Goal: Check status: Check status

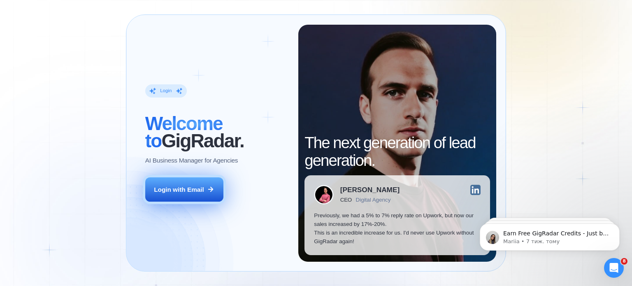
click at [189, 194] on button "Login with Email" at bounding box center [184, 189] width 78 height 25
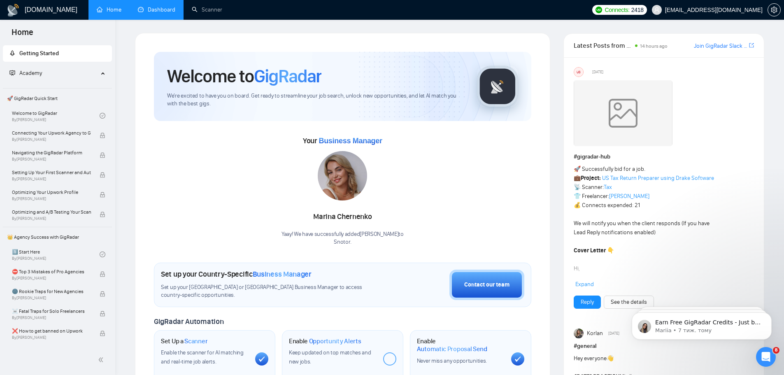
click at [156, 9] on link "Dashboard" at bounding box center [156, 9] width 37 height 7
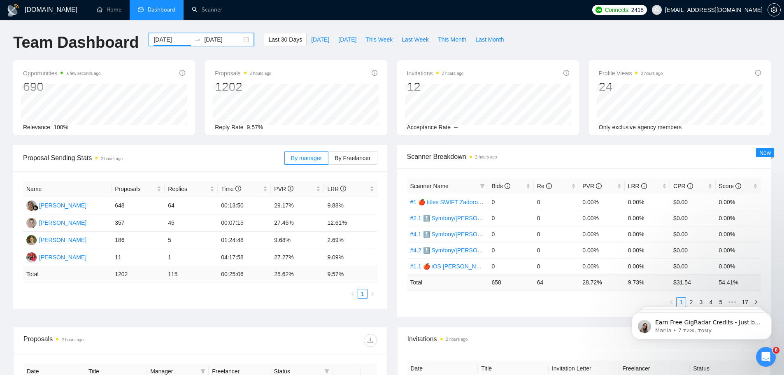
click at [162, 43] on input "2025-08-18" at bounding box center [172, 39] width 37 height 9
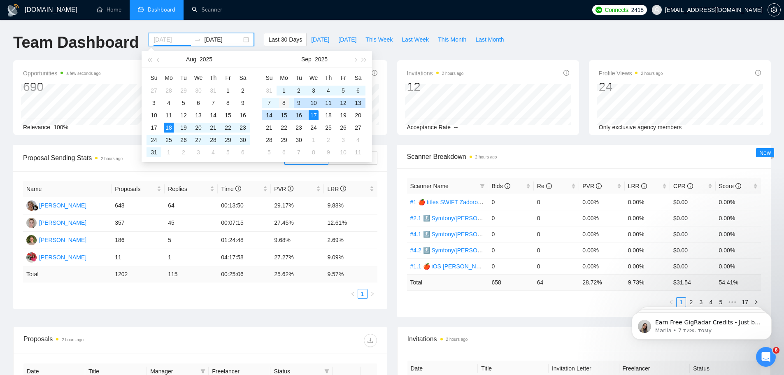
type input "2025-09-08"
click at [283, 102] on div "8" at bounding box center [284, 103] width 10 height 10
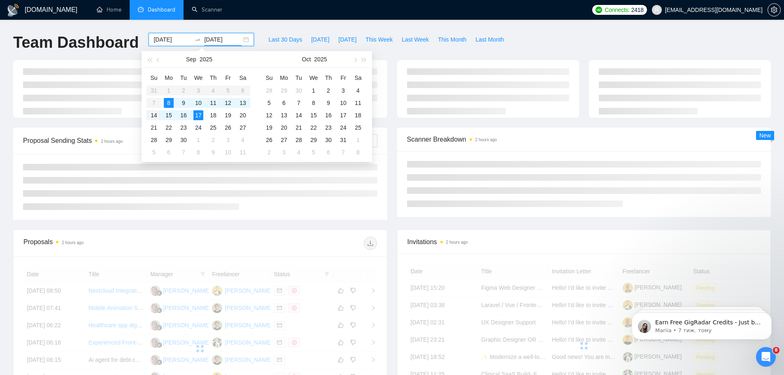
type input "2025-09-14"
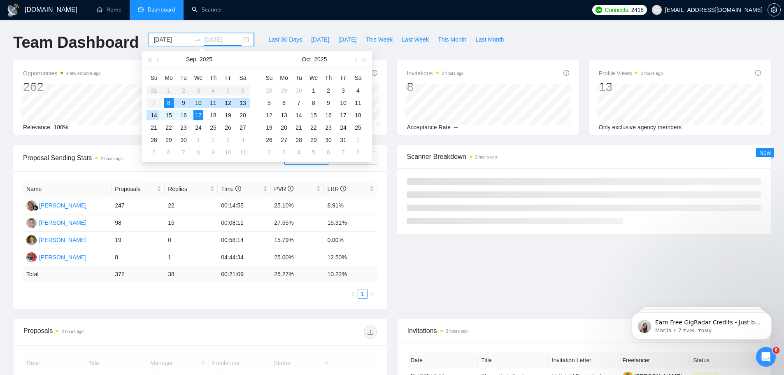
click at [154, 113] on div "14" at bounding box center [154, 115] width 10 height 10
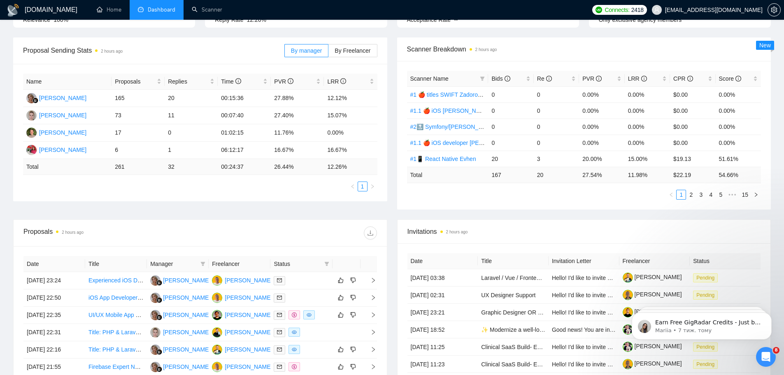
scroll to position [206, 0]
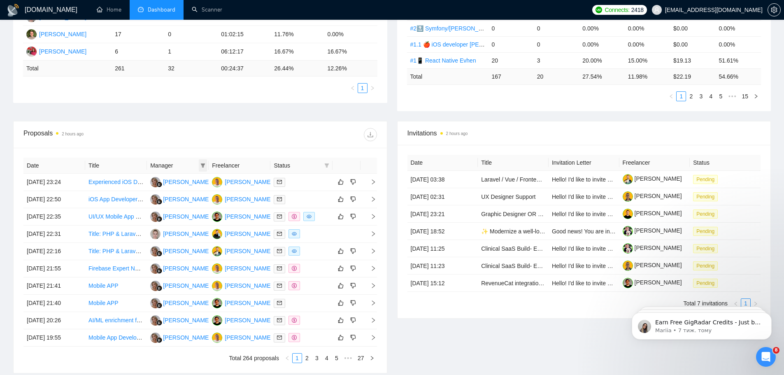
click at [202, 163] on icon "filter" at bounding box center [203, 165] width 5 height 5
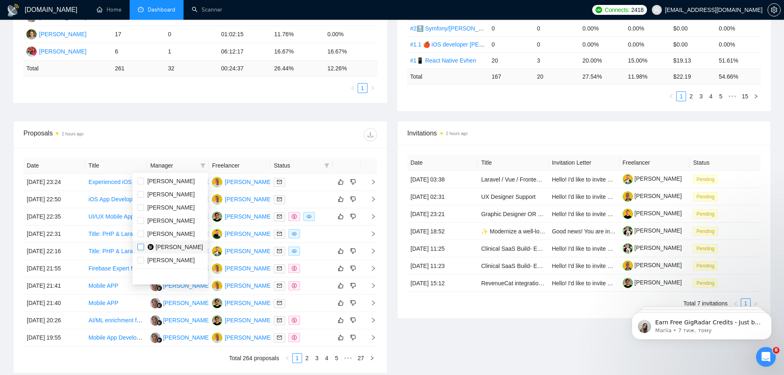
click at [140, 248] on input "checkbox" at bounding box center [141, 247] width 7 height 7
checkbox input "true"
click at [310, 133] on div at bounding box center [288, 134] width 177 height 13
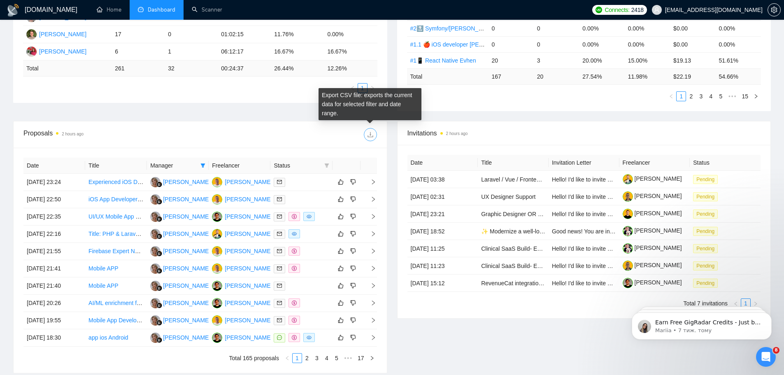
click at [372, 137] on icon "download" at bounding box center [370, 134] width 5 height 5
click at [308, 286] on link "2" at bounding box center [307, 358] width 9 height 9
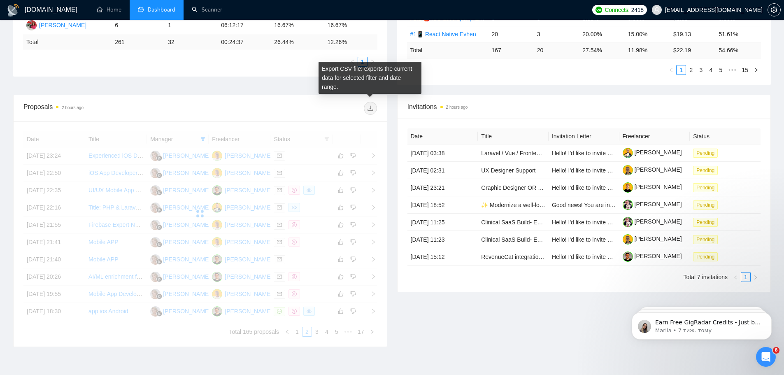
scroll to position [247, 0]
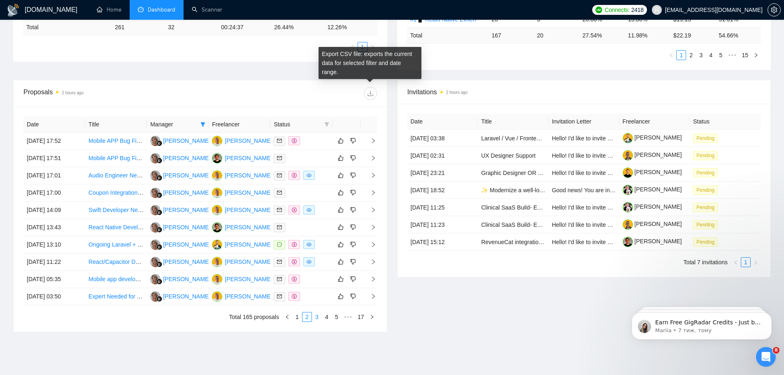
click at [318, 286] on link "3" at bounding box center [316, 316] width 9 height 9
click at [325, 286] on link "4" at bounding box center [326, 316] width 9 height 9
click at [329, 286] on link "5" at bounding box center [326, 316] width 9 height 9
click at [327, 286] on link "6" at bounding box center [326, 316] width 9 height 9
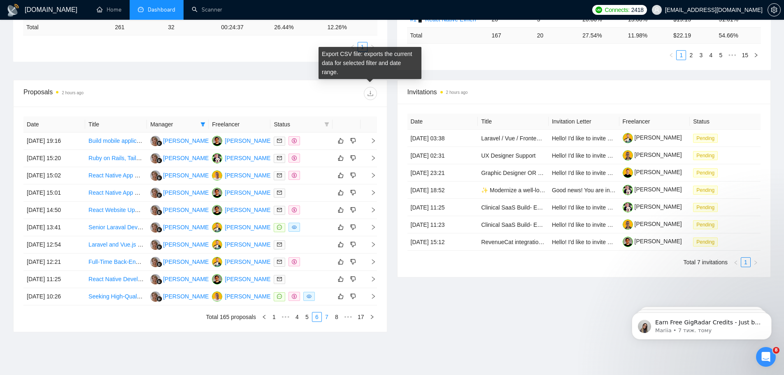
click at [325, 286] on link "7" at bounding box center [326, 316] width 9 height 9
click at [326, 286] on link "8" at bounding box center [326, 316] width 9 height 9
click at [325, 286] on link "9" at bounding box center [324, 316] width 9 height 9
click at [324, 286] on link "10" at bounding box center [324, 316] width 12 height 9
click at [325, 286] on link "11" at bounding box center [324, 316] width 12 height 9
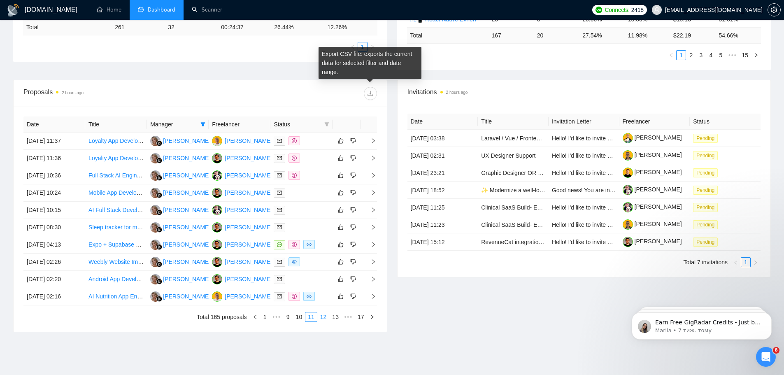
click at [323, 286] on link "12" at bounding box center [324, 316] width 12 height 9
click at [328, 286] on link "13" at bounding box center [324, 316] width 12 height 9
click at [325, 286] on link "14" at bounding box center [324, 316] width 12 height 9
click at [336, 286] on link "15" at bounding box center [337, 316] width 12 height 9
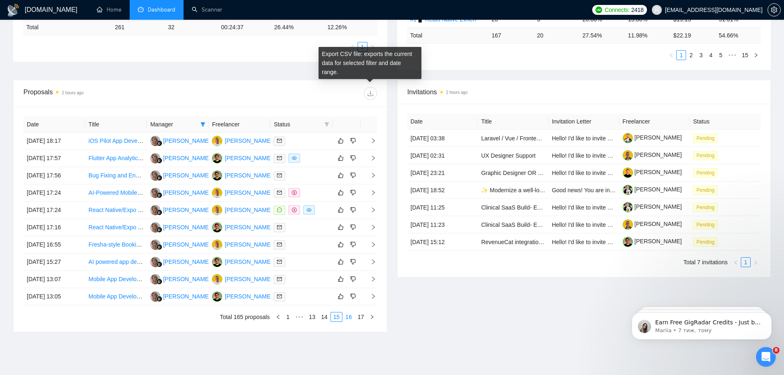
click at [350, 286] on link "16" at bounding box center [349, 316] width 12 height 9
click at [360, 286] on link "17" at bounding box center [361, 316] width 12 height 9
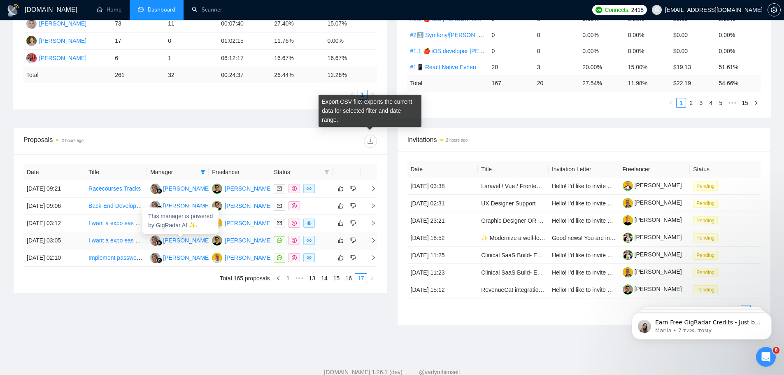
scroll to position [223, 0]
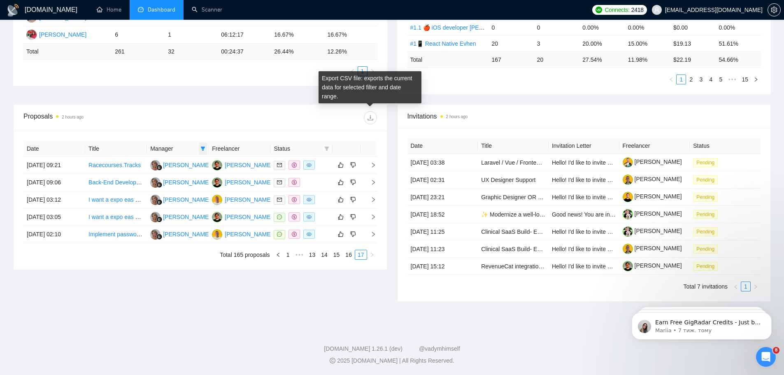
click at [199, 145] on span at bounding box center [203, 148] width 8 height 12
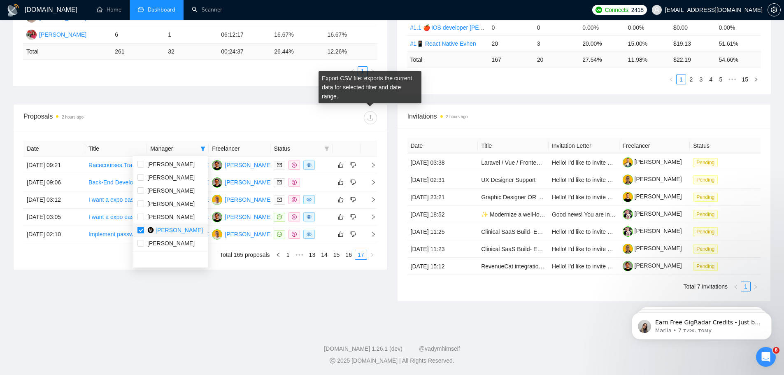
click at [137, 229] on li "Marina Chernenko" at bounding box center [170, 230] width 75 height 13
checkbox input "false"
click at [143, 244] on input "checkbox" at bounding box center [141, 243] width 7 height 7
checkbox input "true"
click at [280, 115] on div at bounding box center [288, 117] width 177 height 13
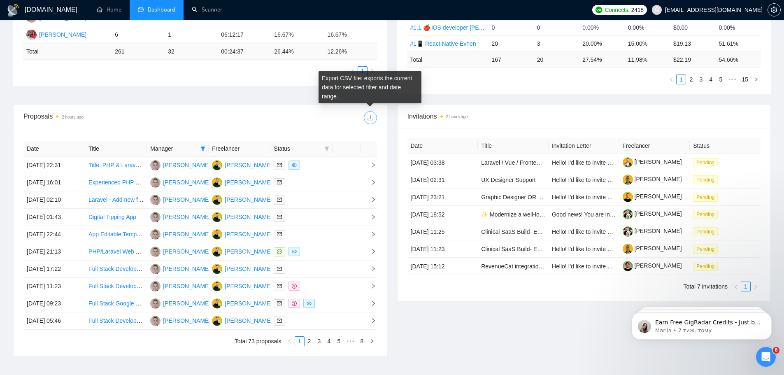
click at [371, 116] on icon "download" at bounding box center [370, 117] width 5 height 5
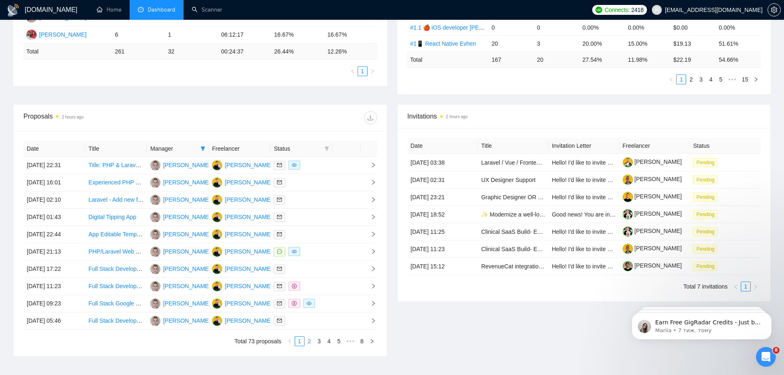
click at [308, 286] on link "2" at bounding box center [309, 341] width 9 height 9
click at [317, 286] on link "3" at bounding box center [319, 341] width 9 height 9
click at [329, 286] on link "4" at bounding box center [329, 341] width 9 height 9
click at [328, 286] on link "5" at bounding box center [329, 341] width 9 height 9
click at [345, 286] on link "6" at bounding box center [342, 341] width 9 height 9
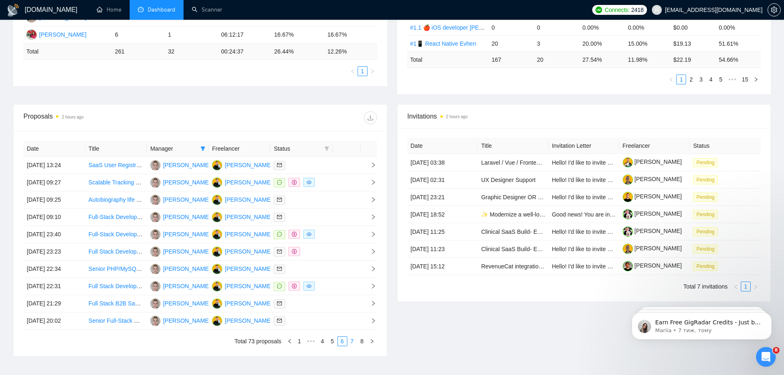
click at [352, 286] on link "7" at bounding box center [352, 341] width 9 height 9
click at [361, 286] on link "8" at bounding box center [362, 341] width 9 height 9
